Goal: Information Seeking & Learning: Learn about a topic

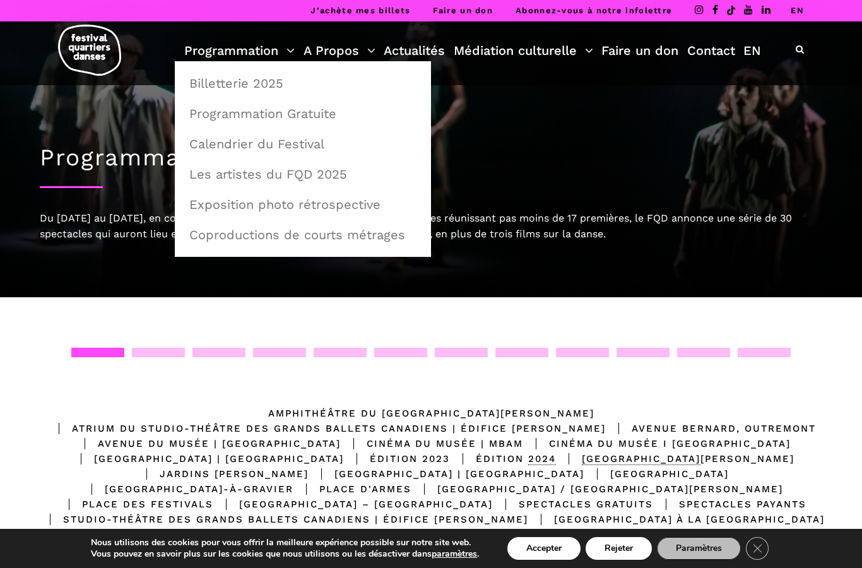
click at [251, 45] on link "Programmation" at bounding box center [239, 50] width 110 height 21
click at [314, 114] on link "Programmation Gratuite" at bounding box center [303, 113] width 242 height 29
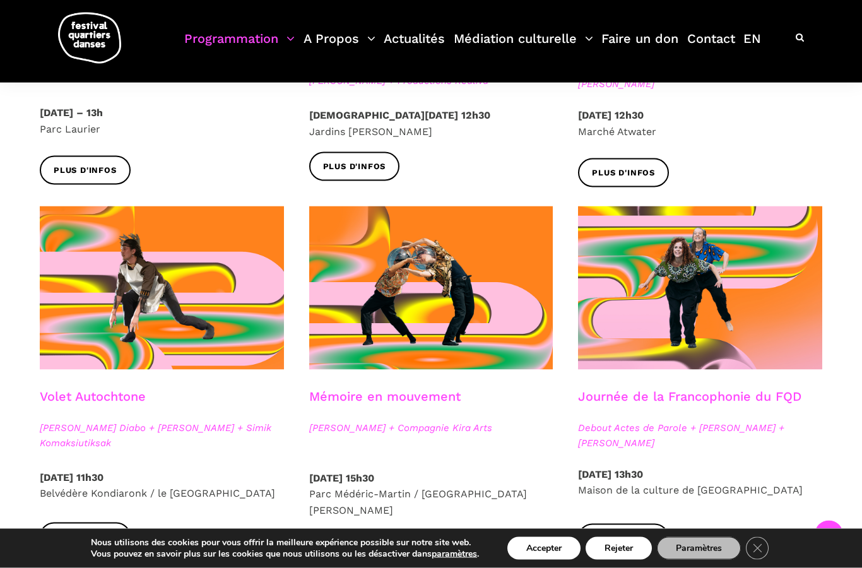
scroll to position [554, 0]
click at [519, 436] on div "Mémoire en mouvement Charles Brécard + Compagnie Kira Arts" at bounding box center [432, 428] width 270 height 81
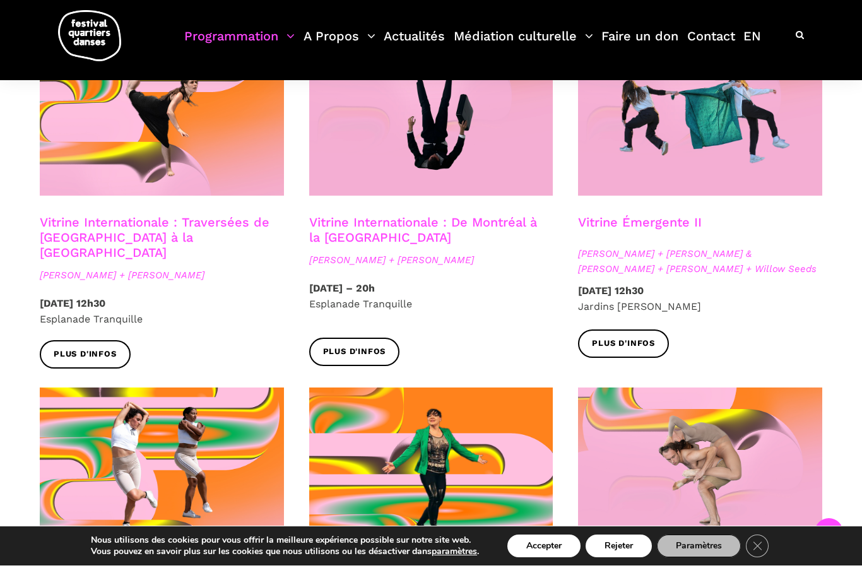
scroll to position [1108, 0]
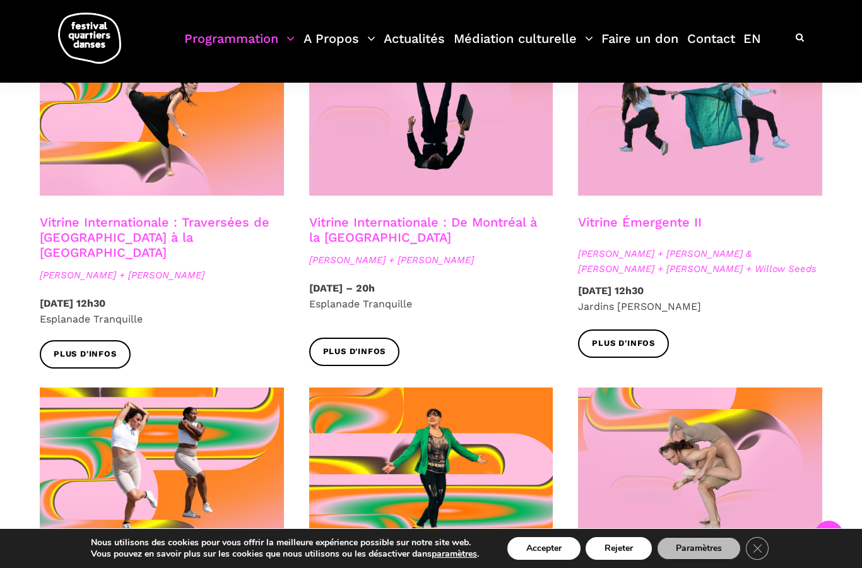
click at [379, 345] on span "Plus d'infos" at bounding box center [354, 351] width 63 height 13
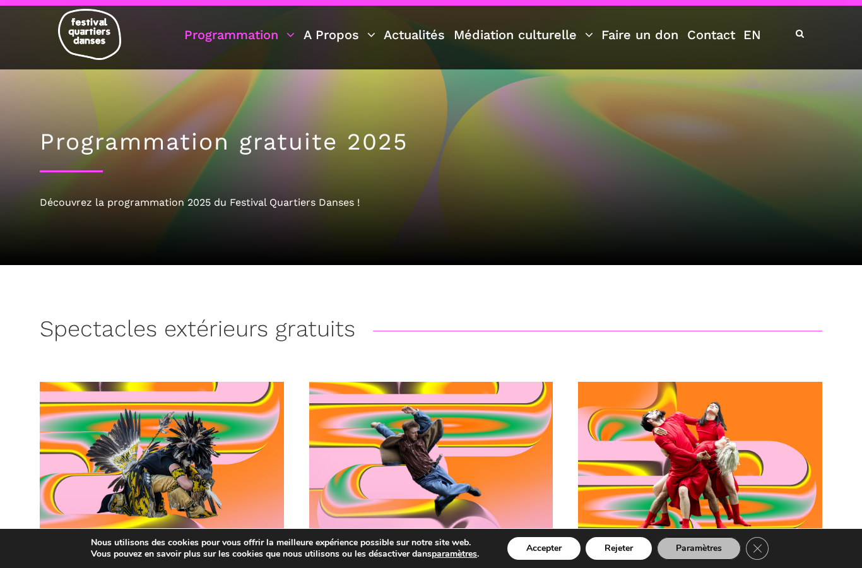
scroll to position [0, 0]
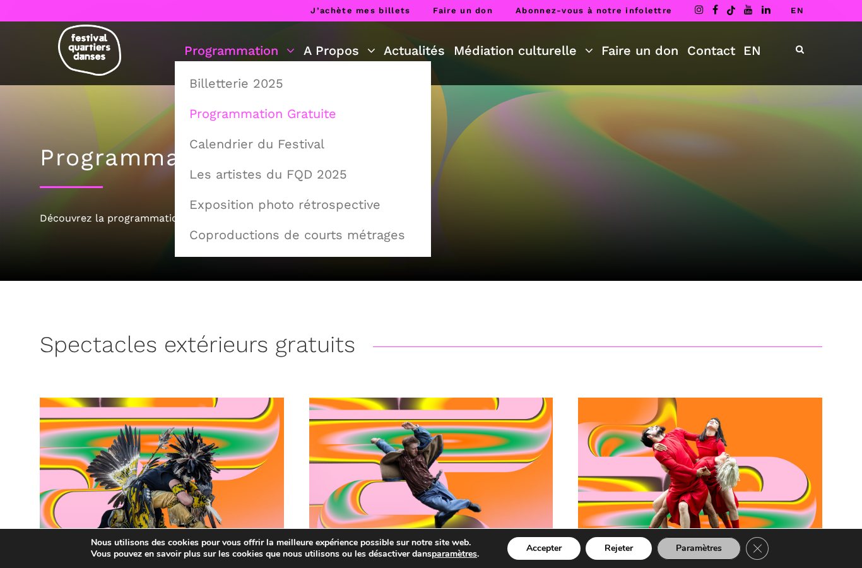
click at [254, 57] on link "Programmation" at bounding box center [239, 50] width 110 height 21
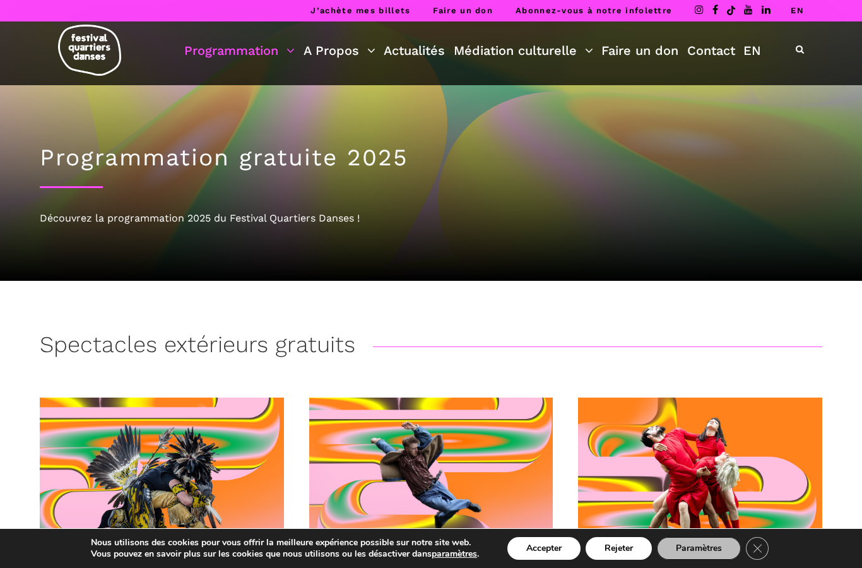
click at [232, 59] on link "Programmation" at bounding box center [239, 50] width 110 height 21
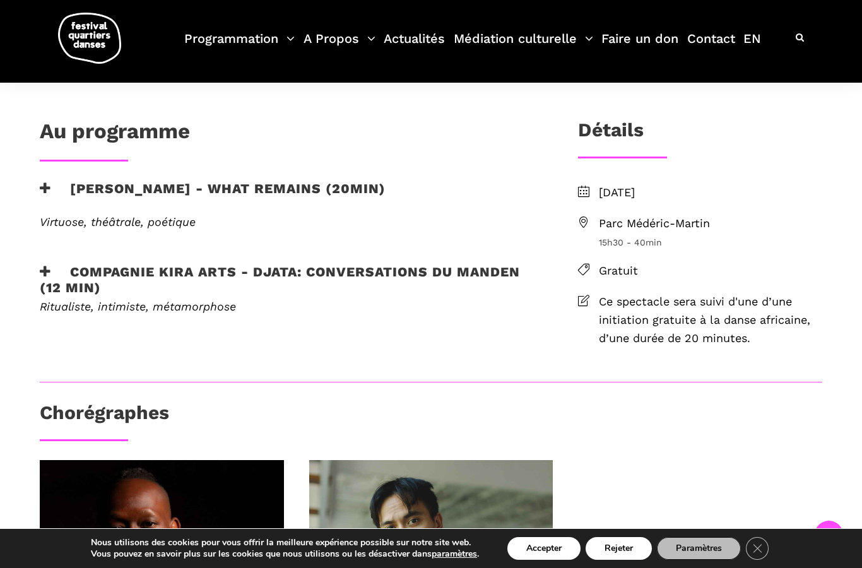
scroll to position [277, 0]
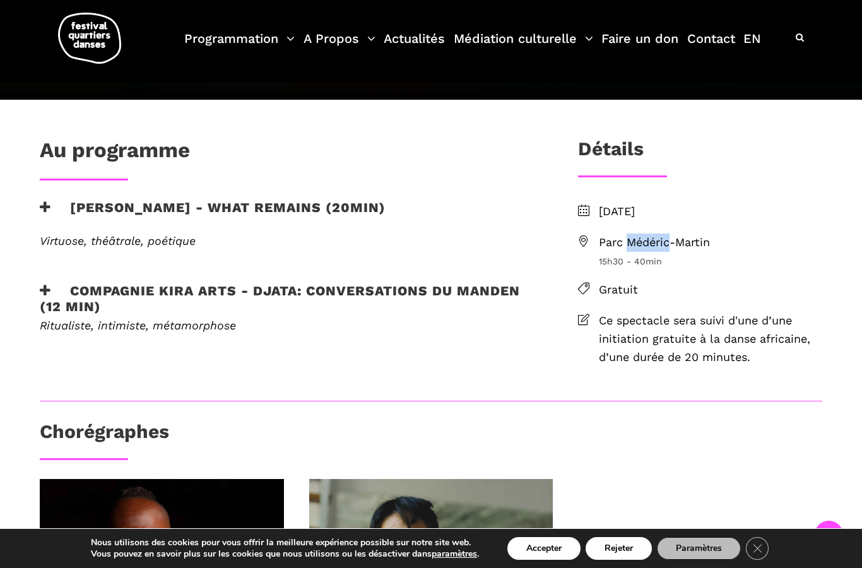
click at [752, 271] on ul "Samedi, 6 Septembre 2025 Parc Médéric-Martin 15h30 - 40min Gratuit Ce spectacle…" at bounding box center [700, 284] width 244 height 163
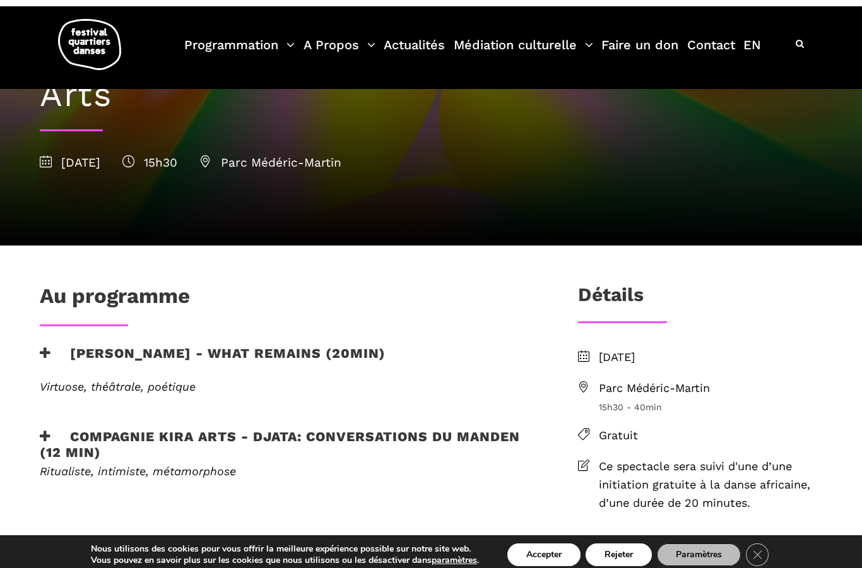
scroll to position [131, 0]
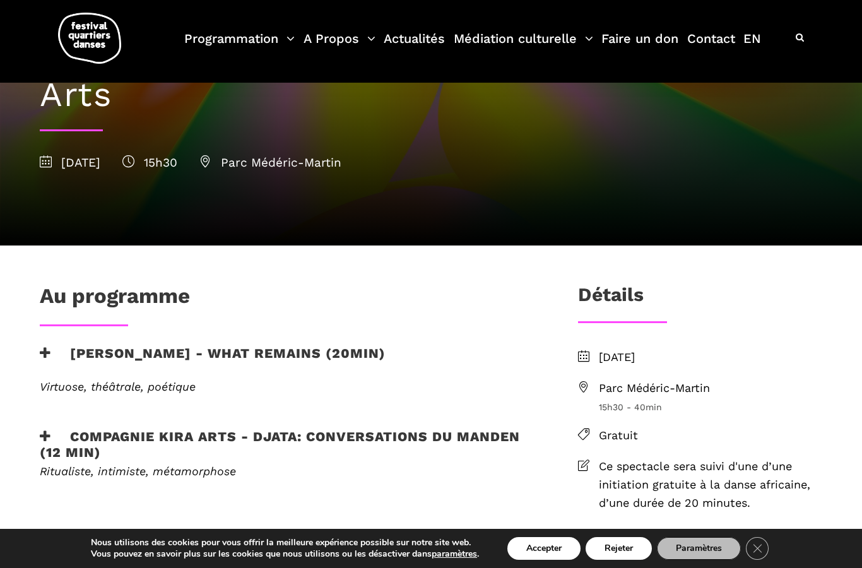
click at [465, 421] on div "En savoir plus" at bounding box center [288, 419] width 523 height 19
click at [456, 437] on h3 "Compagnie Kira Arts - Djata: Conversations du Manden (12 min)" at bounding box center [288, 445] width 497 height 32
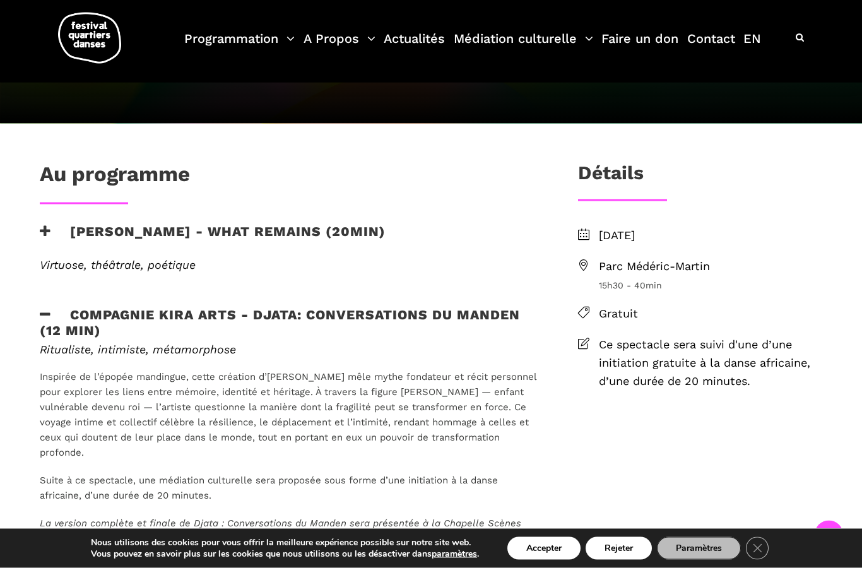
scroll to position [254, 0]
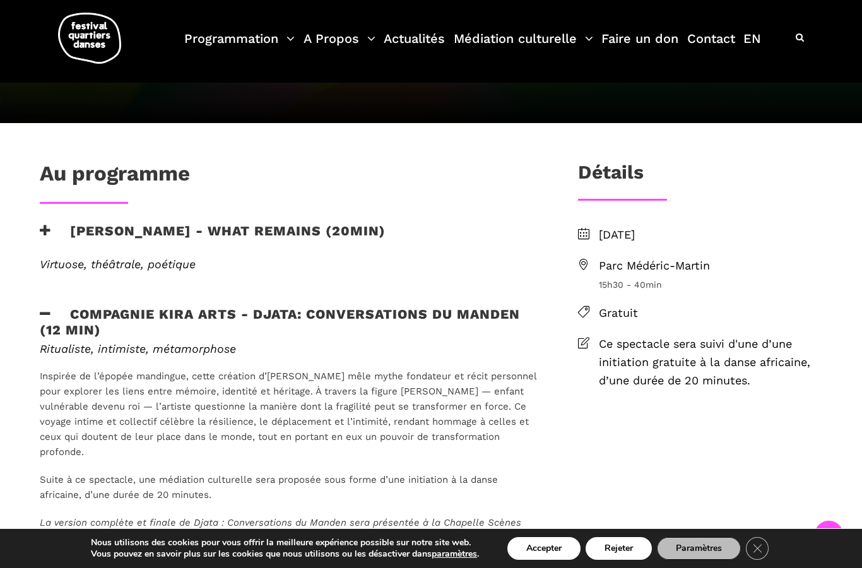
click at [695, 263] on span "Parc Médéric-Martin" at bounding box center [710, 266] width 223 height 18
click at [259, 226] on h3 "Charles Brecard - What remains (20min)" at bounding box center [213, 239] width 346 height 32
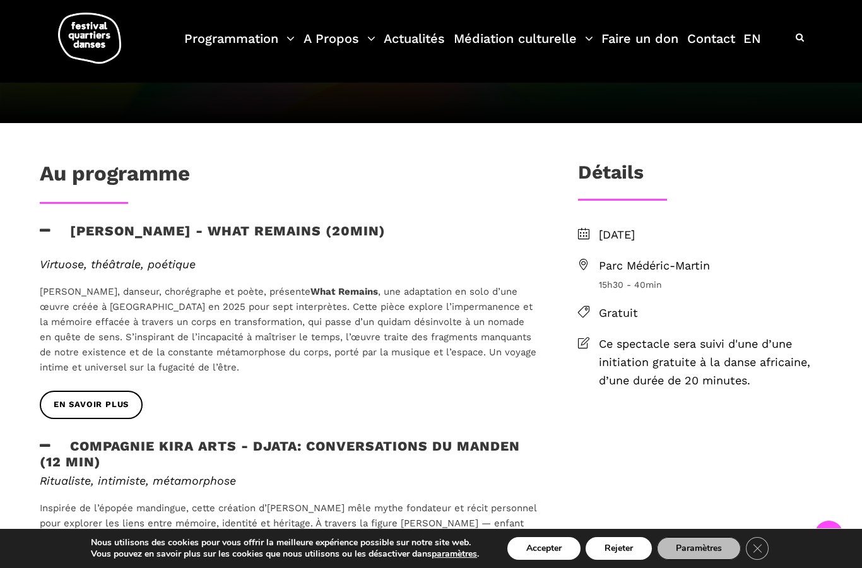
click at [116, 403] on span "En savoir plus" at bounding box center [91, 404] width 75 height 13
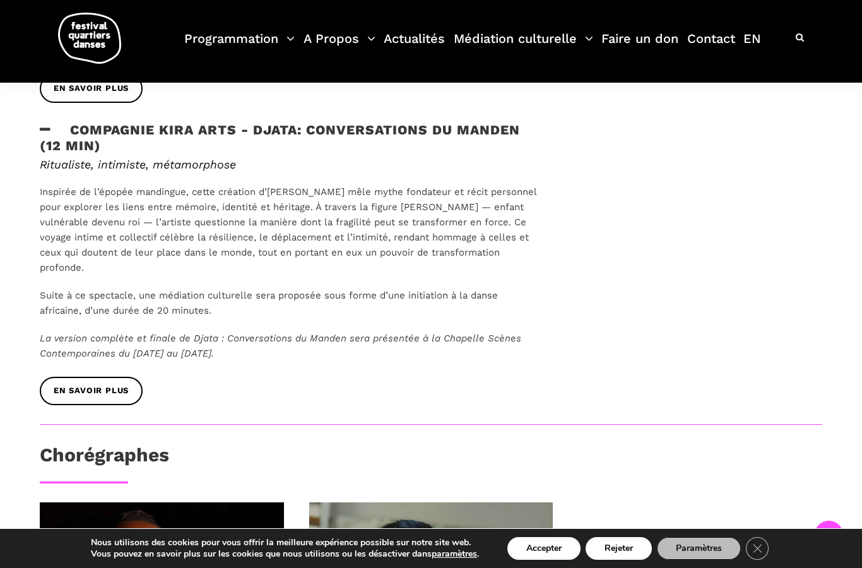
scroll to position [588, 0]
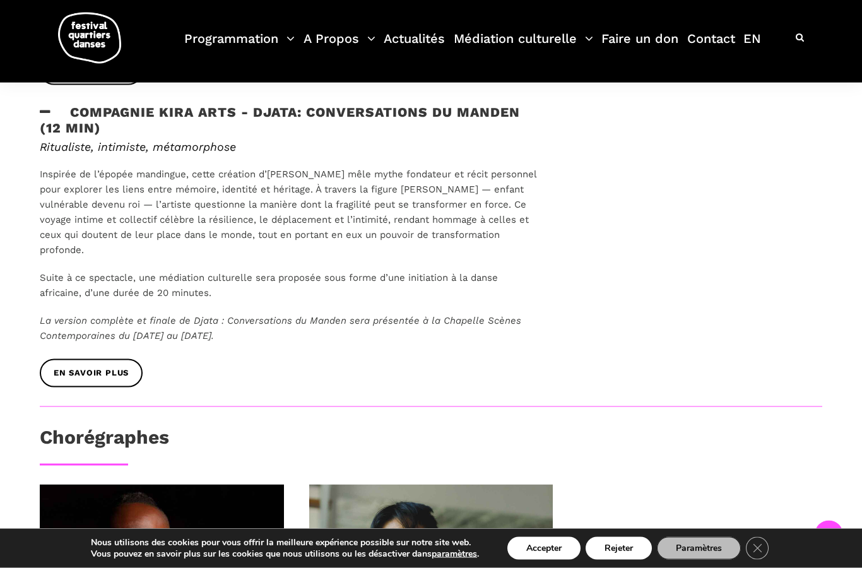
click at [121, 367] on span "en savoir plus" at bounding box center [91, 373] width 75 height 13
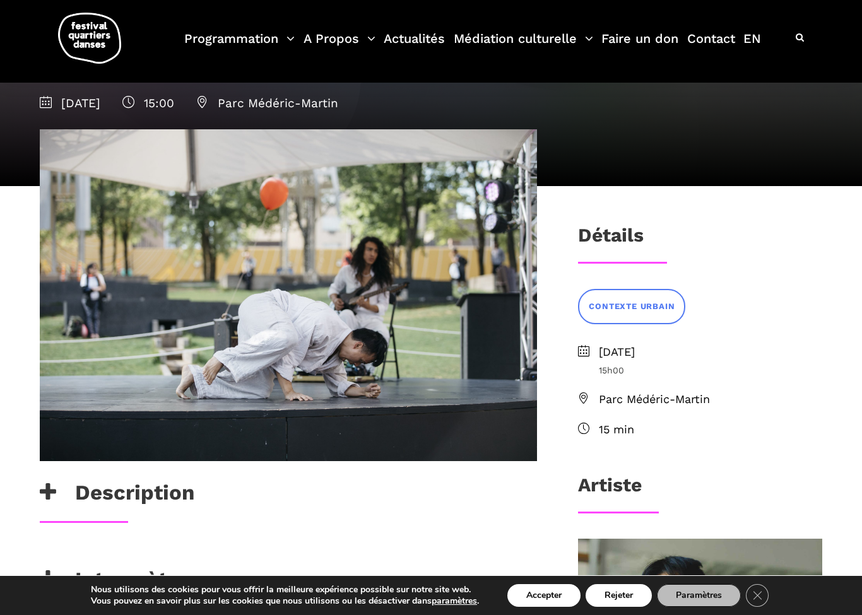
scroll to position [165, 0]
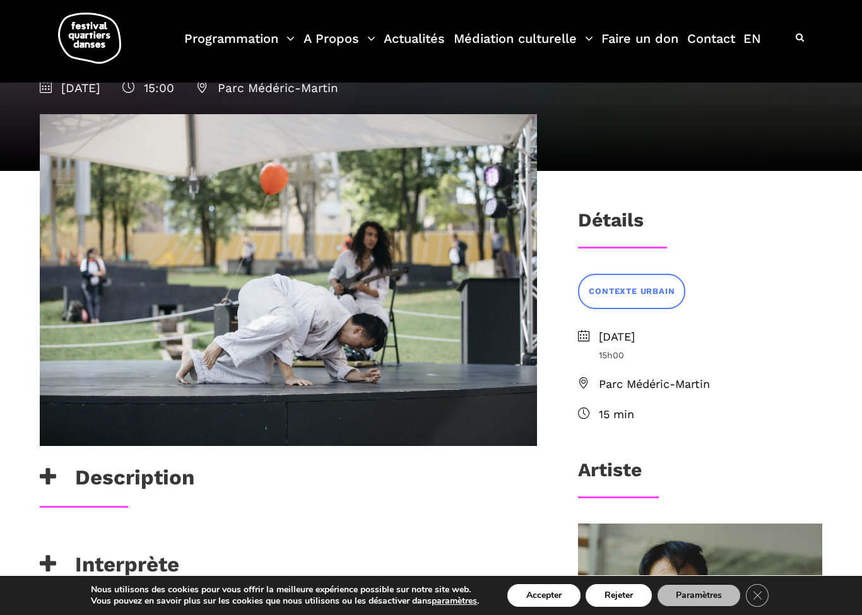
click at [680, 338] on span "Samedi 6 septembre 2025" at bounding box center [710, 337] width 223 height 18
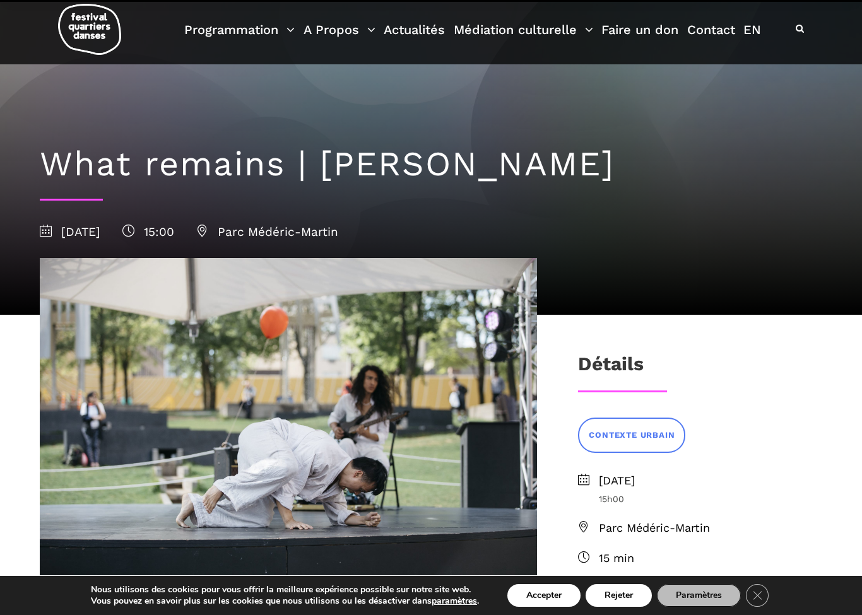
scroll to position [0, 0]
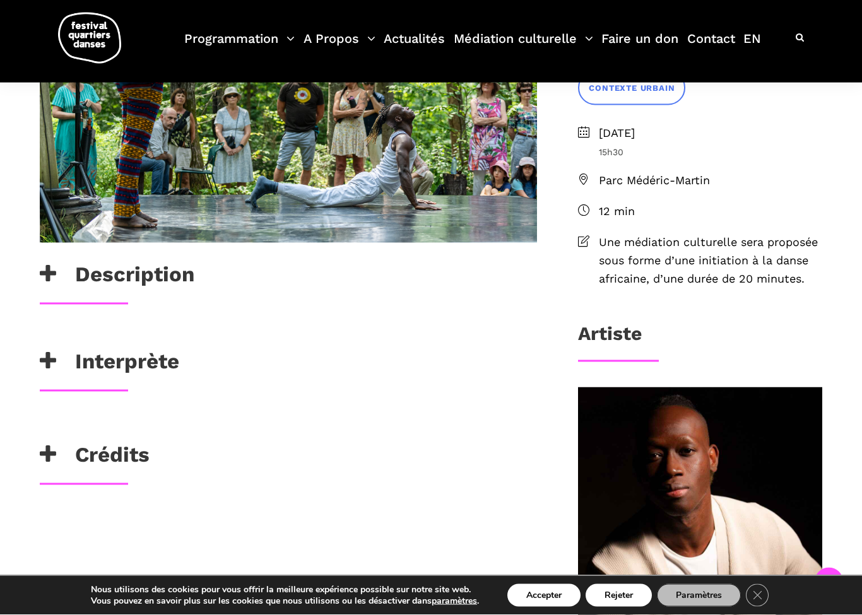
scroll to position [410, 0]
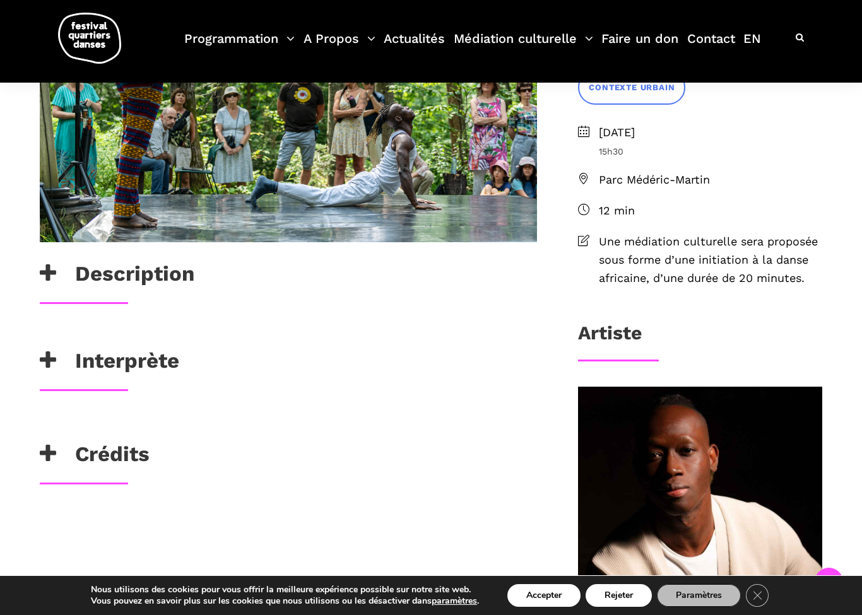
click at [181, 268] on h3 "Description" at bounding box center [117, 277] width 155 height 32
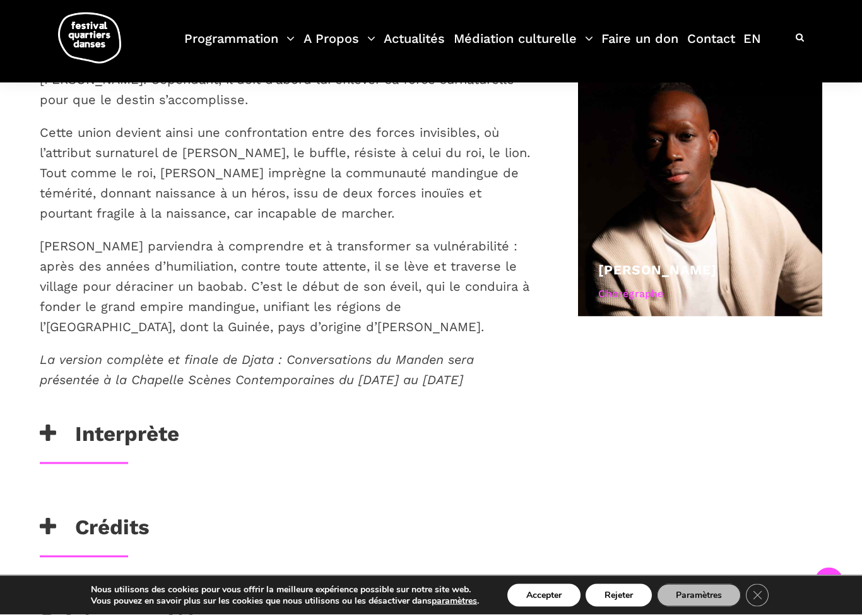
scroll to position [725, 0]
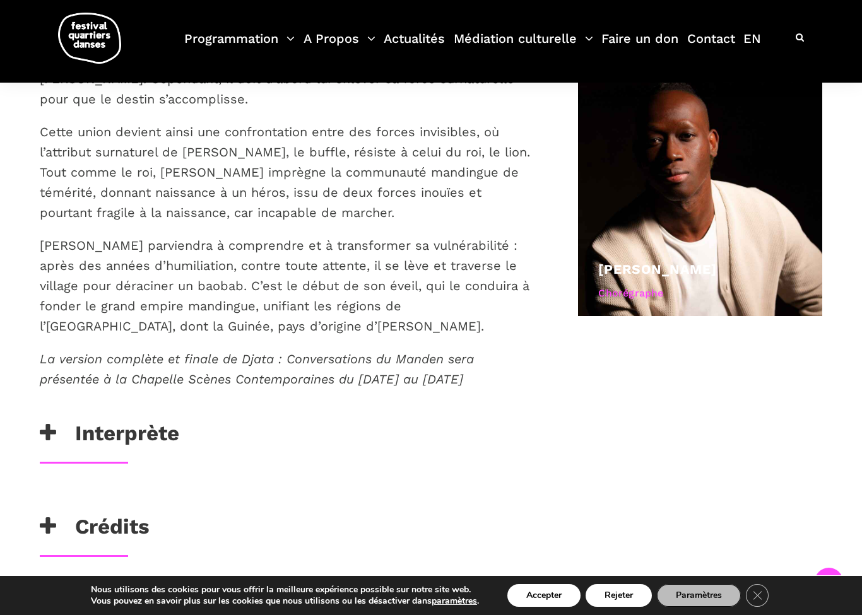
click at [119, 433] on h3 "Interprète" at bounding box center [109, 437] width 139 height 32
click at [155, 438] on h3 "Interprète" at bounding box center [109, 437] width 139 height 32
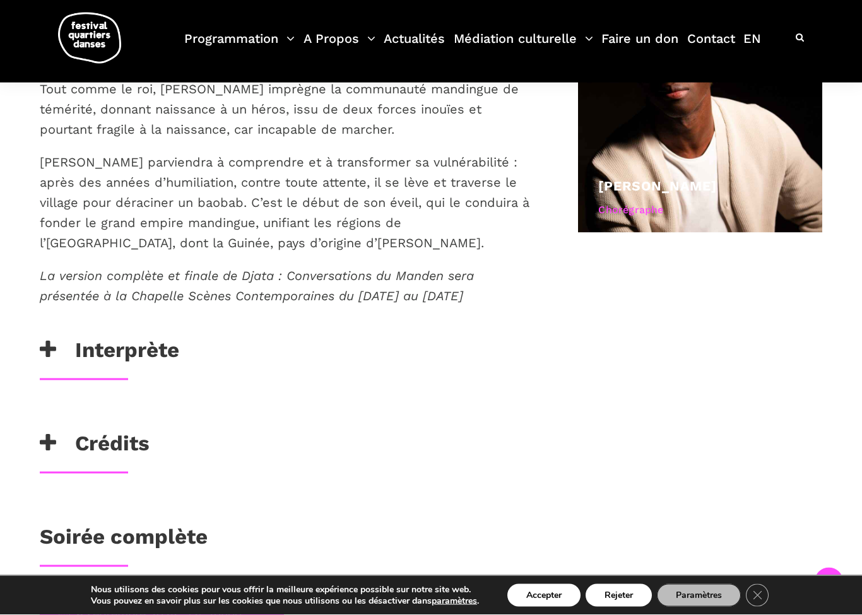
click at [126, 448] on h3 "Crédits" at bounding box center [95, 447] width 110 height 32
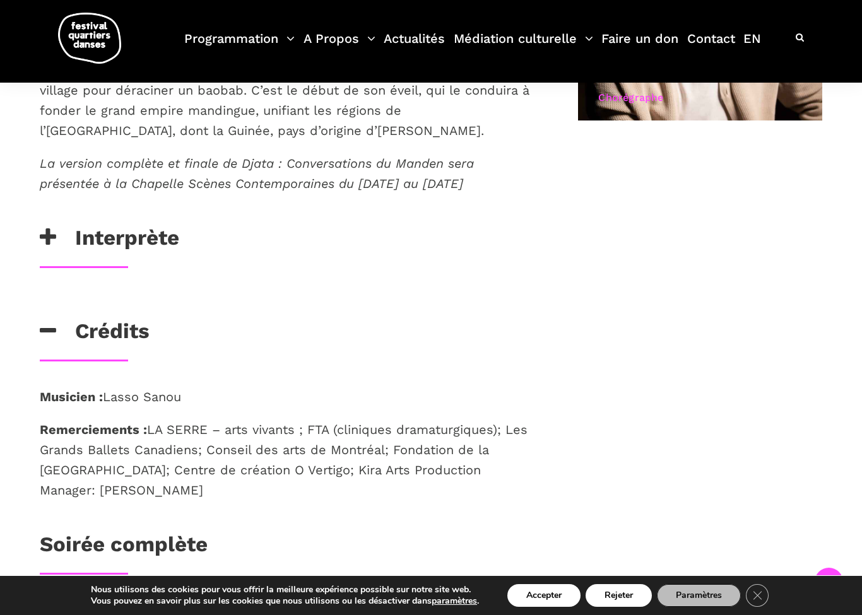
scroll to position [916, 0]
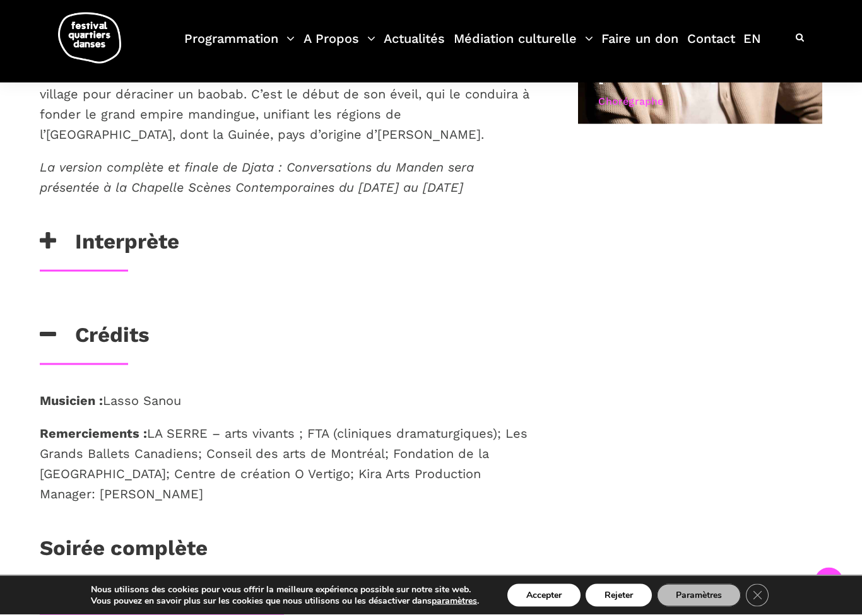
click at [142, 230] on h3 "Interprète" at bounding box center [109, 245] width 139 height 32
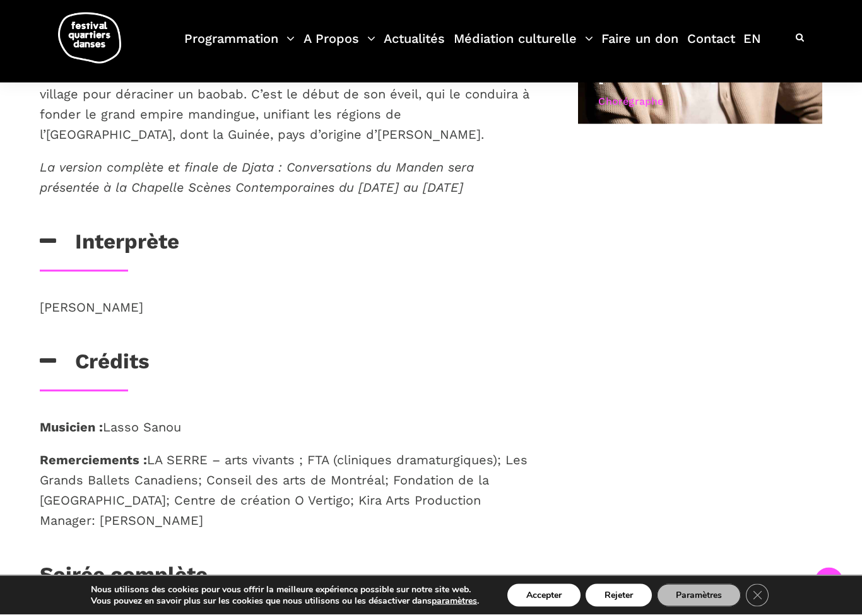
click at [262, 252] on div "Interprète" at bounding box center [288, 245] width 497 height 32
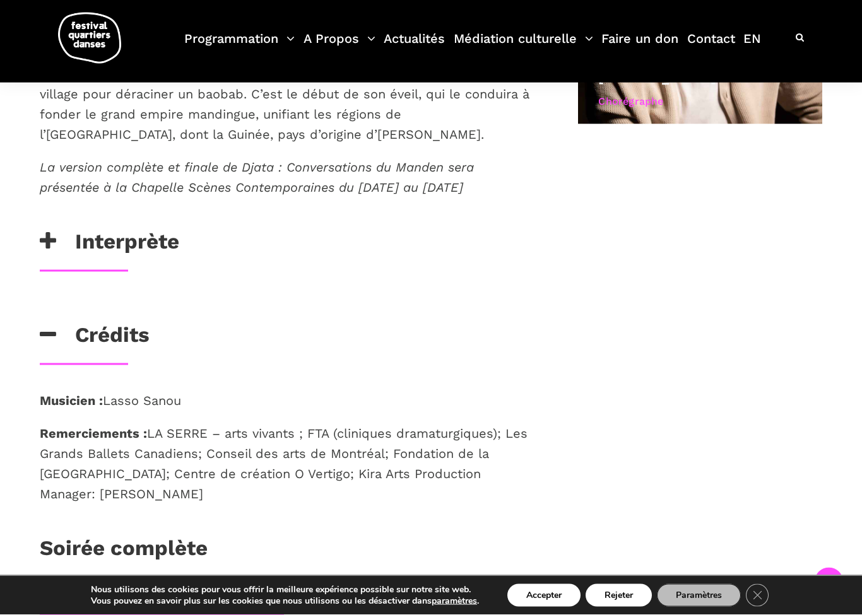
click at [145, 223] on div "Deux chasseurs arrivent à la cour du roi Naré Maghan avec une femme puissante c…" at bounding box center [288, 22] width 523 height 413
click at [148, 229] on h3 "Interprète" at bounding box center [109, 245] width 139 height 32
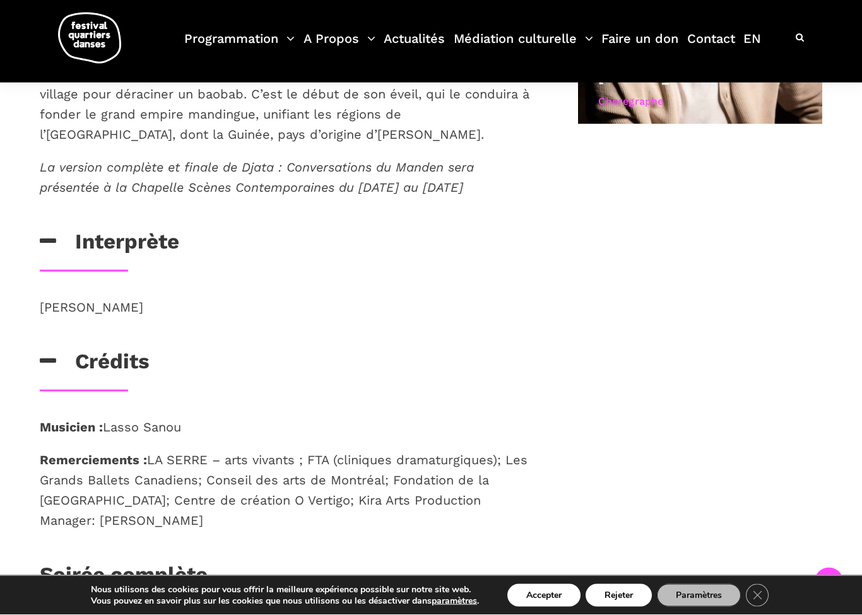
click at [146, 234] on h3 "Interprète" at bounding box center [109, 245] width 139 height 32
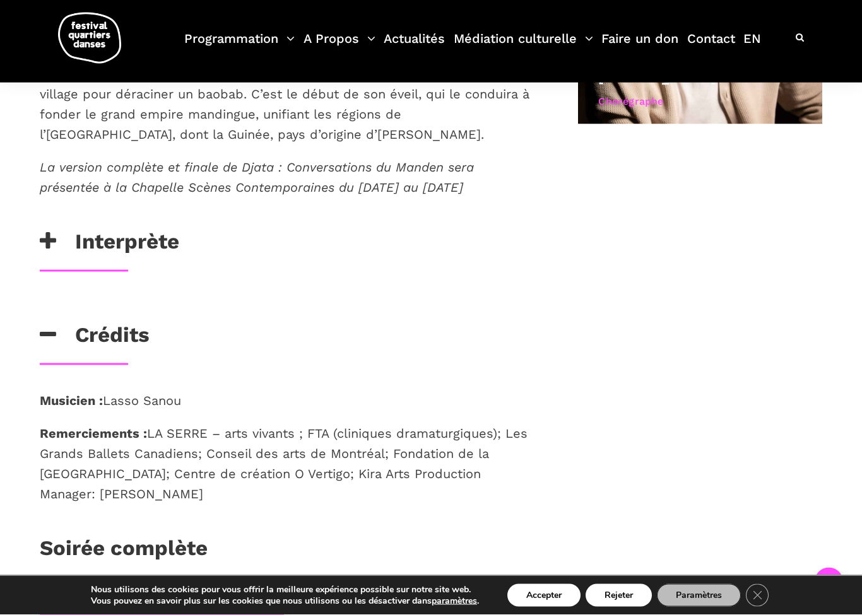
click at [140, 245] on h3 "Interprète" at bounding box center [109, 245] width 139 height 32
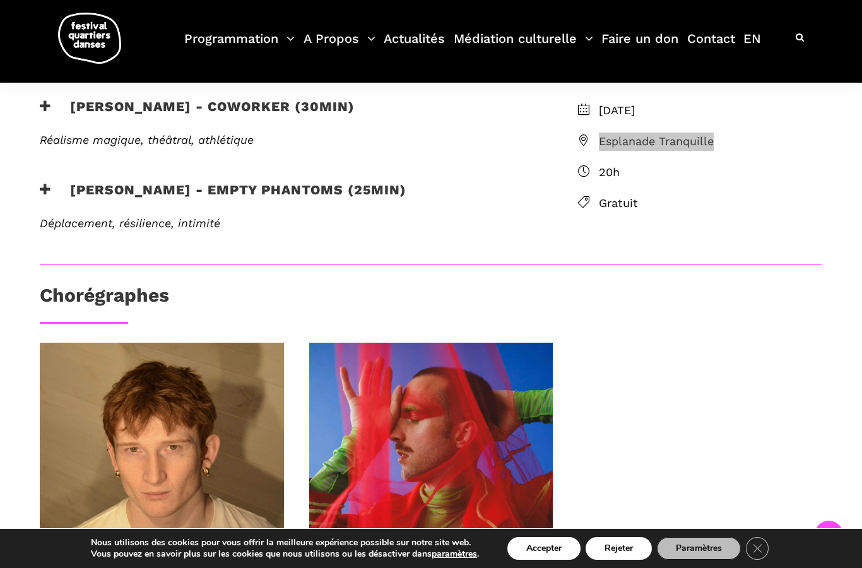
scroll to position [374, 0]
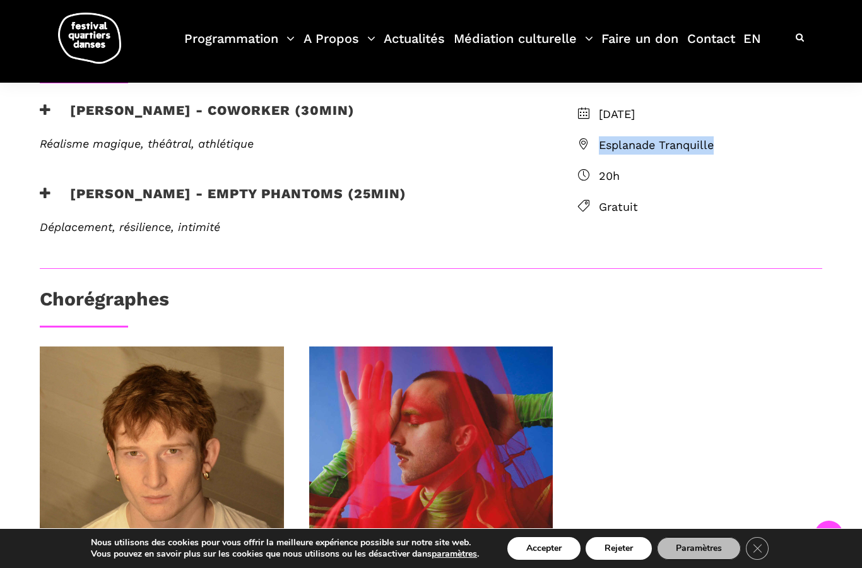
click at [357, 189] on h3 "[PERSON_NAME] - Empty phantoms (25min)" at bounding box center [223, 202] width 367 height 32
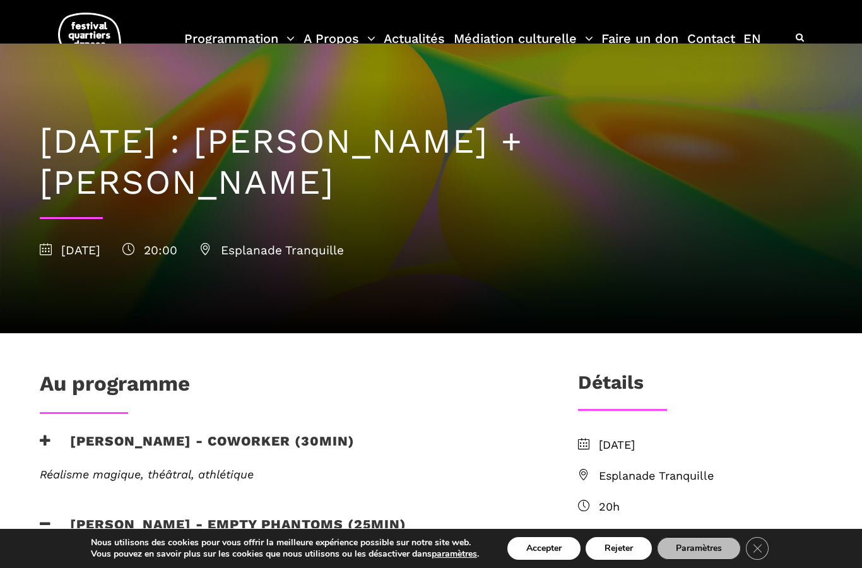
scroll to position [0, 0]
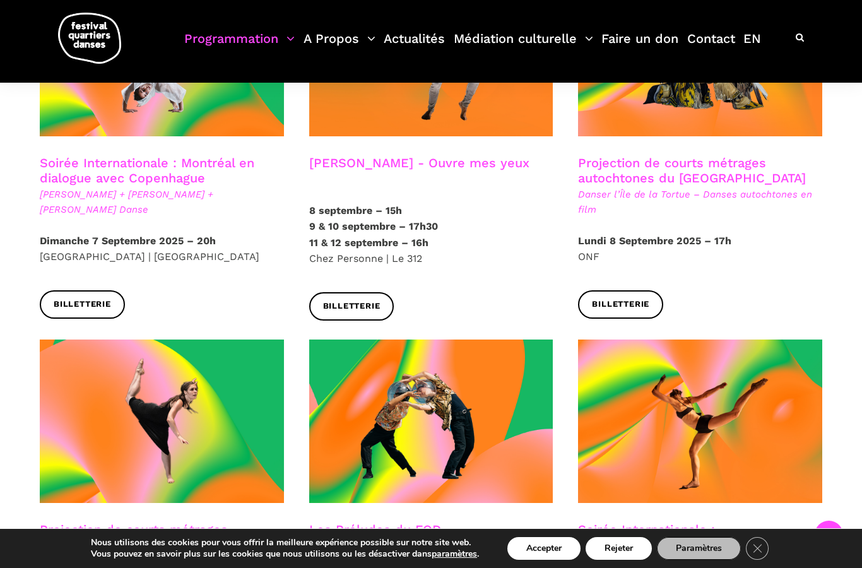
scroll to position [798, 0]
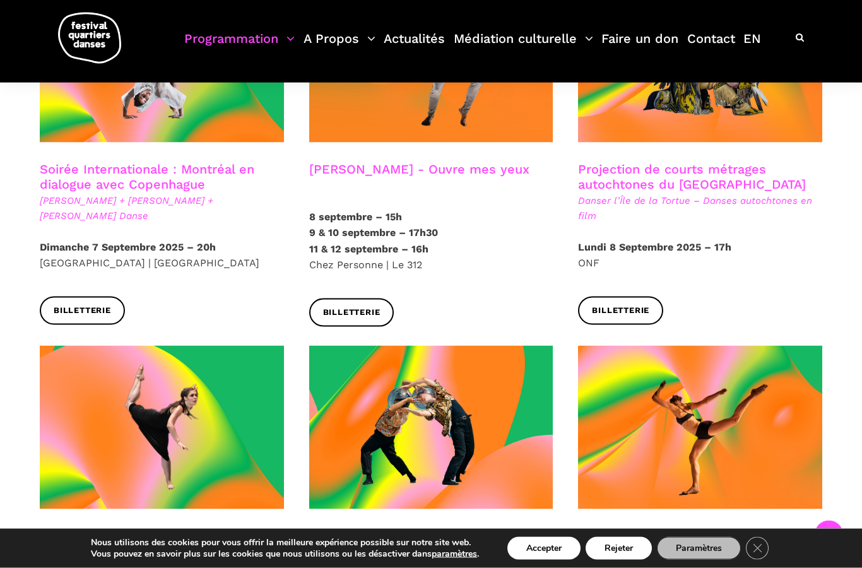
click at [519, 233] on p "8 septembre – 15h 9 & 10 septembre – 17h30 11 & 12 septembre – 16h Chez Personn…" at bounding box center [431, 241] width 244 height 64
click at [474, 256] on div "8 septembre – 15h 9 & 10 septembre – 17h30 11 & 12 septembre – 16h Chez Personn…" at bounding box center [432, 254] width 270 height 90
click at [370, 306] on span "Billetterie" at bounding box center [351, 312] width 57 height 13
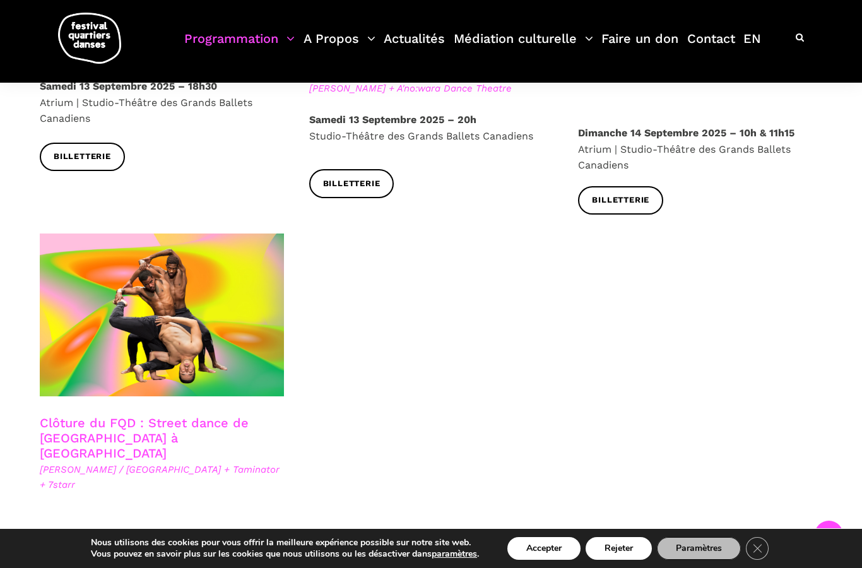
scroll to position [2076, 0]
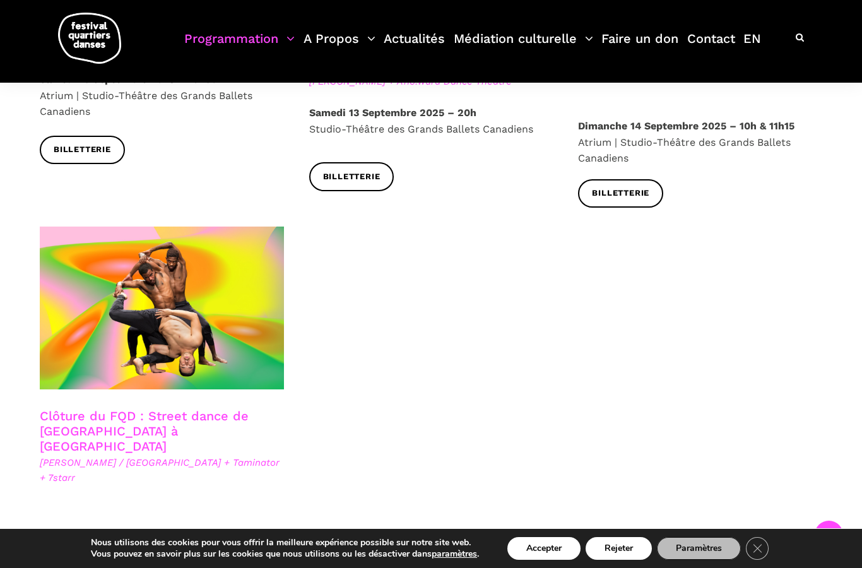
click at [205, 408] on link "Clôture du FQD : Street dance de Copenhague à Montréal" at bounding box center [144, 430] width 209 height 45
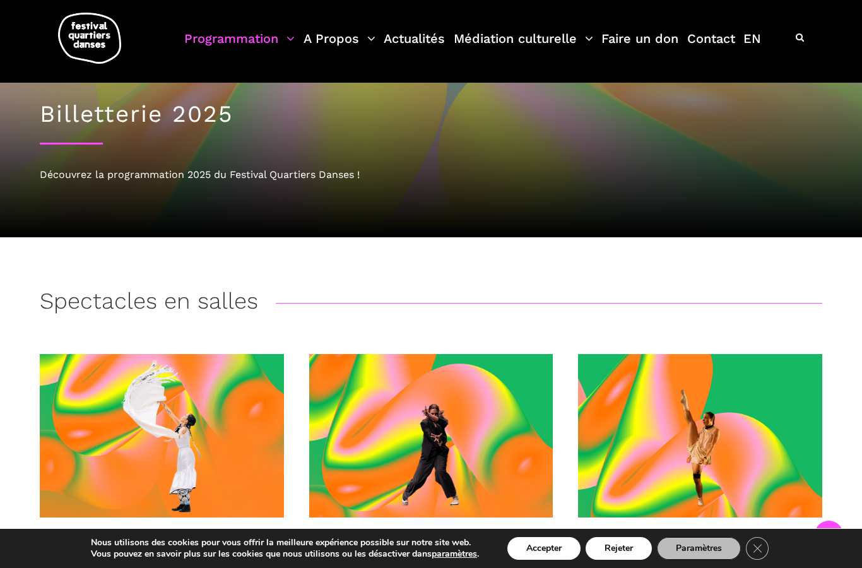
scroll to position [0, 0]
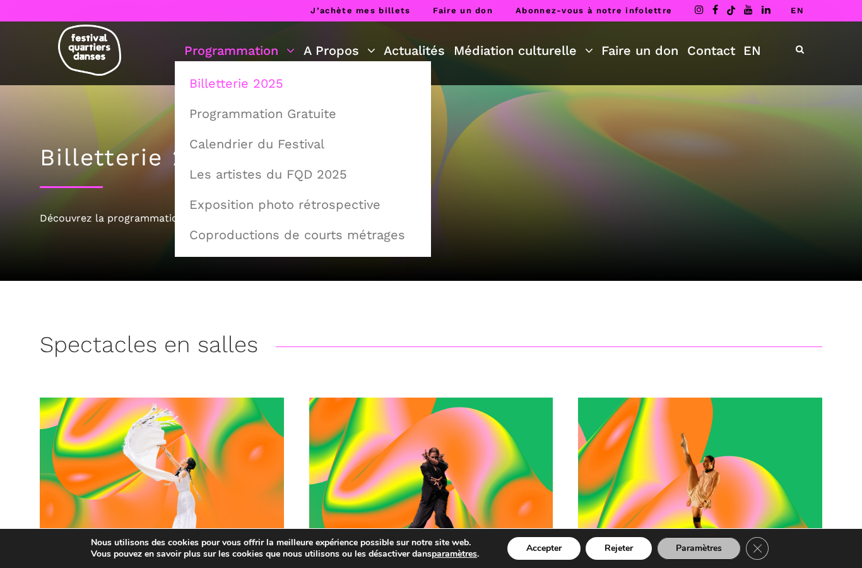
click at [374, 235] on link "Coproductions de courts métrages" at bounding box center [303, 234] width 242 height 29
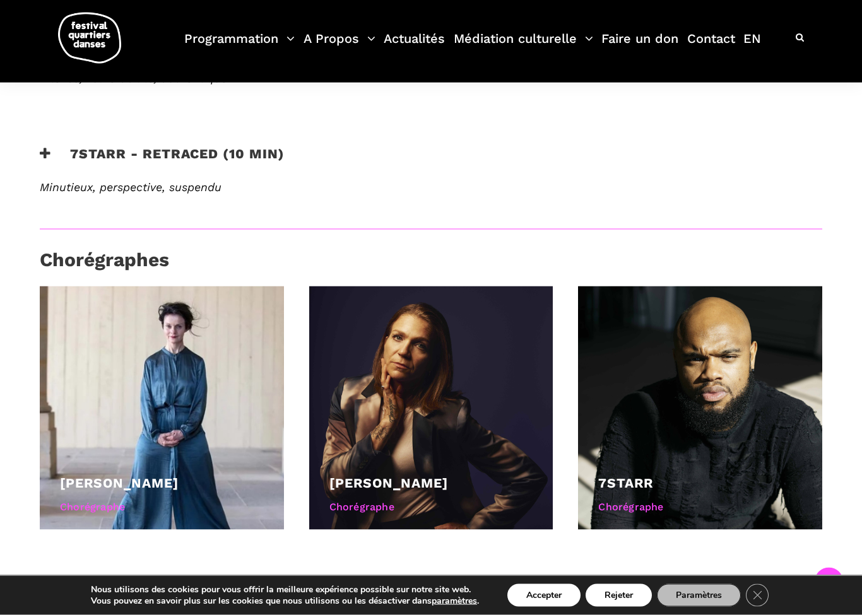
scroll to position [664, 0]
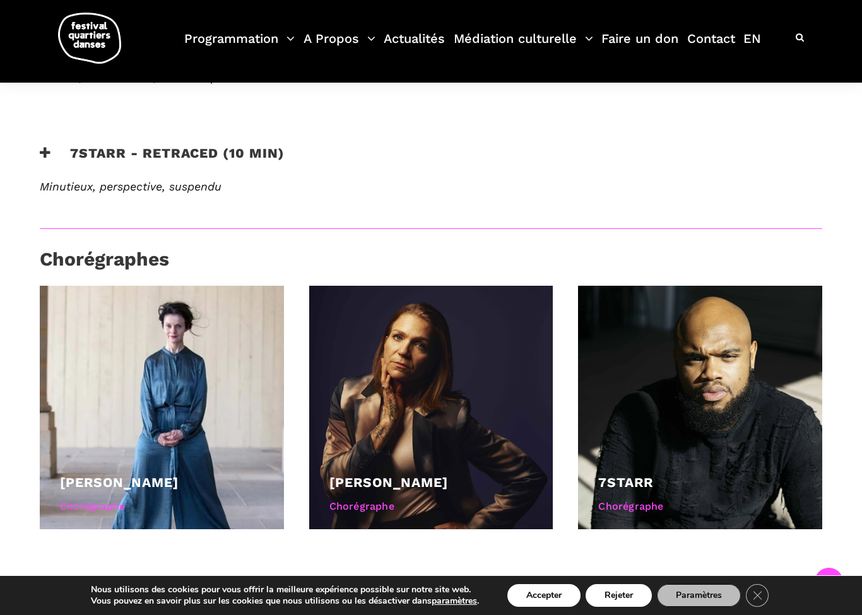
click at [124, 475] on link "Lene Boel" at bounding box center [119, 483] width 119 height 16
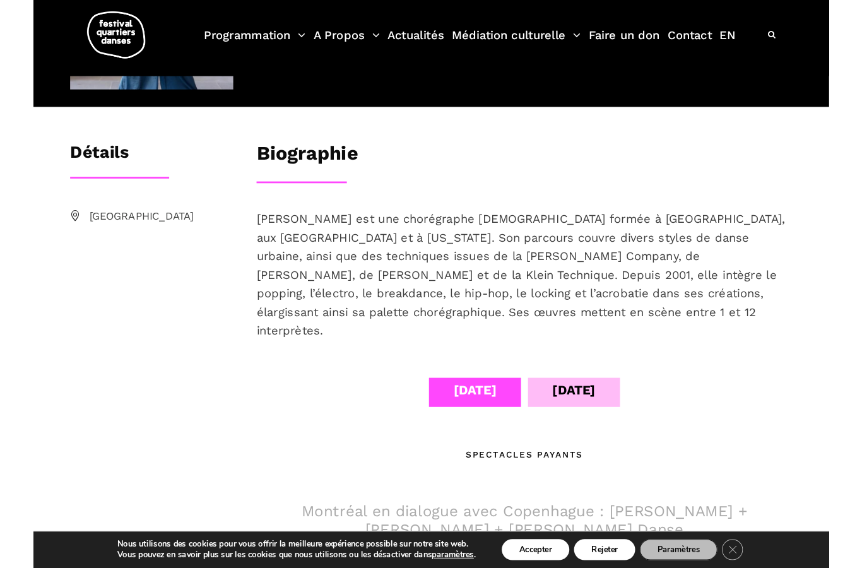
scroll to position [163, 0]
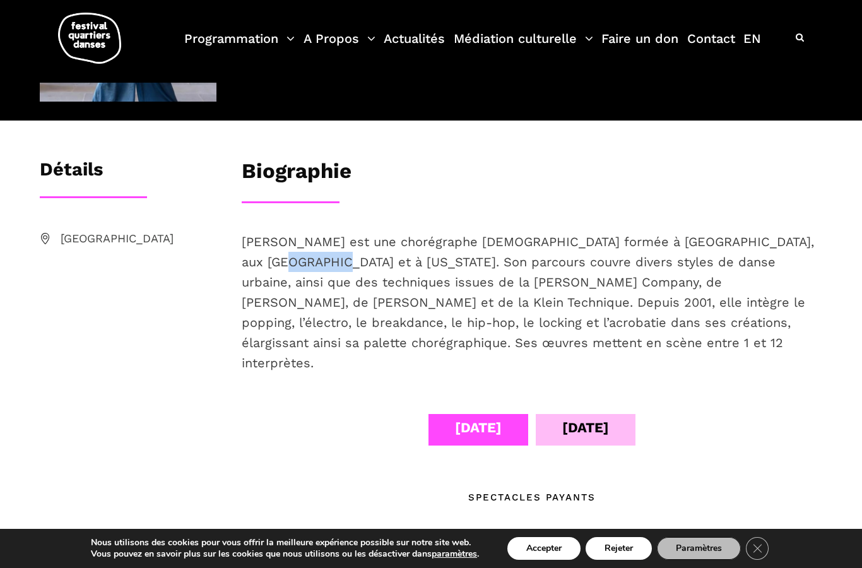
click at [320, 214] on div "Biographie [PERSON_NAME] est une chorégraphe [DEMOGRAPHIC_DATA] formée à [GEOGR…" at bounding box center [532, 408] width 606 height 500
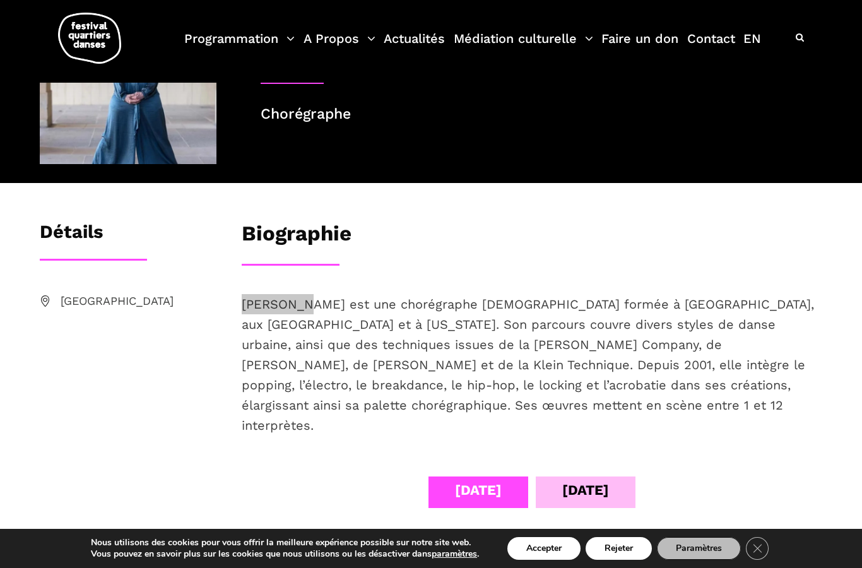
scroll to position [0, 0]
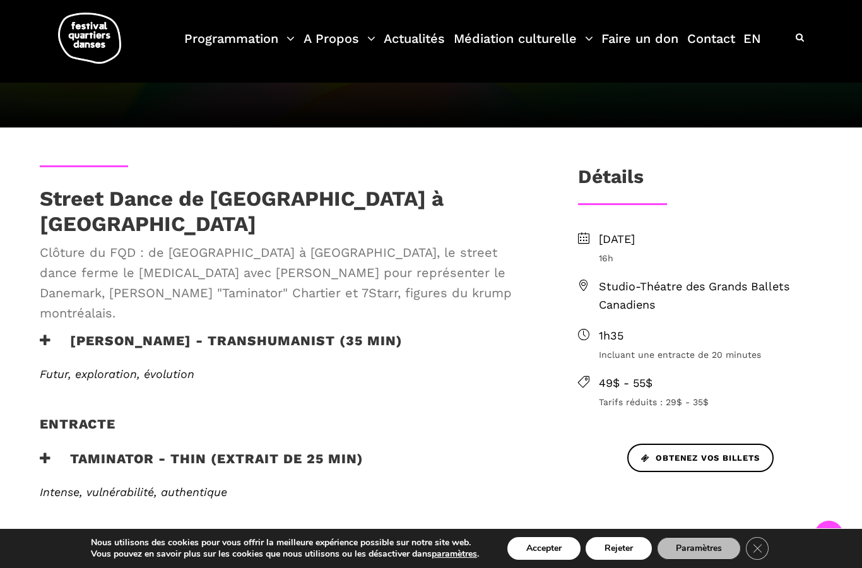
scroll to position [247, 0]
